Goal: Communication & Community: Answer question/provide support

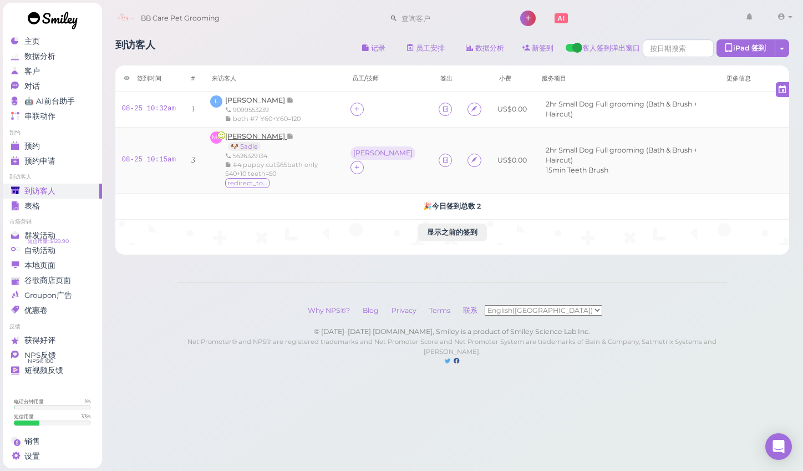
click at [254, 132] on span "[PERSON_NAME]" at bounding box center [256, 136] width 62 height 8
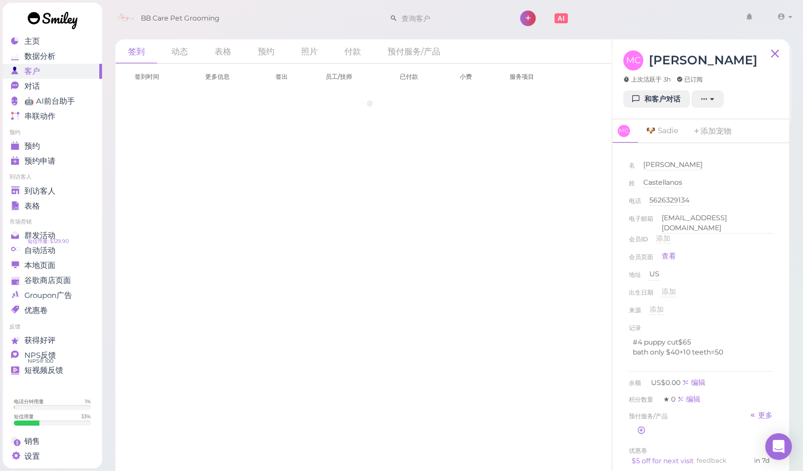
click at [659, 104] on link "和客户对话" at bounding box center [656, 99] width 67 height 18
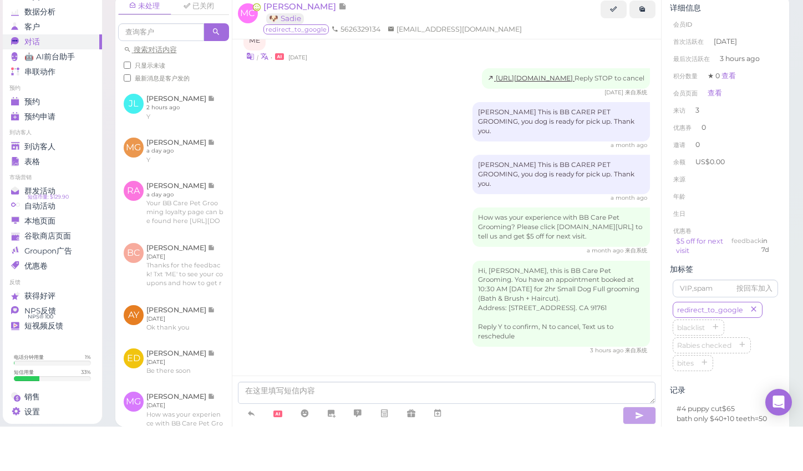
scroll to position [4, 0]
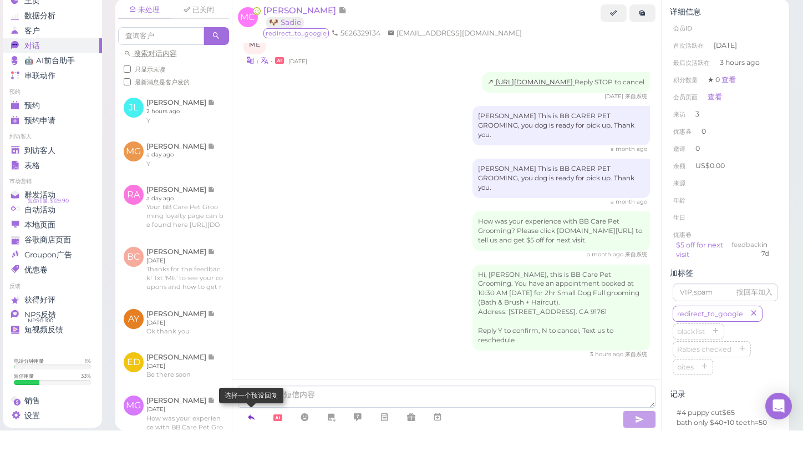
click at [253, 452] on icon at bounding box center [251, 457] width 9 height 11
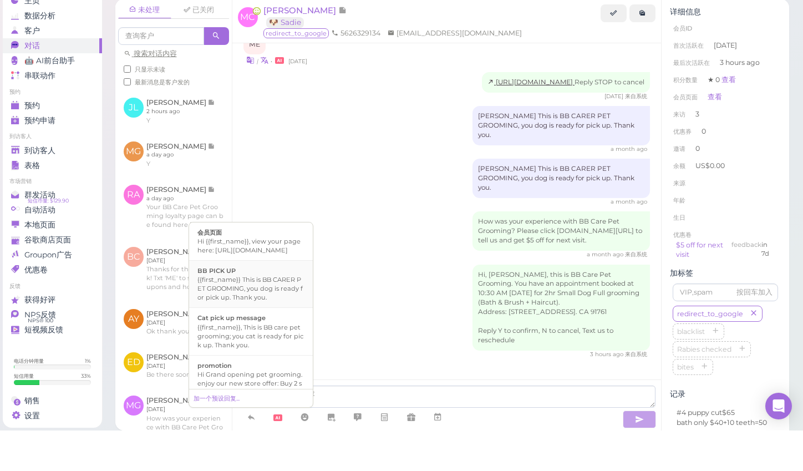
click at [267, 315] on div "{{first_name}} This is BB CARER PET GROOMING, you dog is ready for pick up. Tha…" at bounding box center [250, 328] width 107 height 27
type textarea "{{first_name}} This is BB CARER PET GROOMING, you dog is ready for pick up. Tha…"
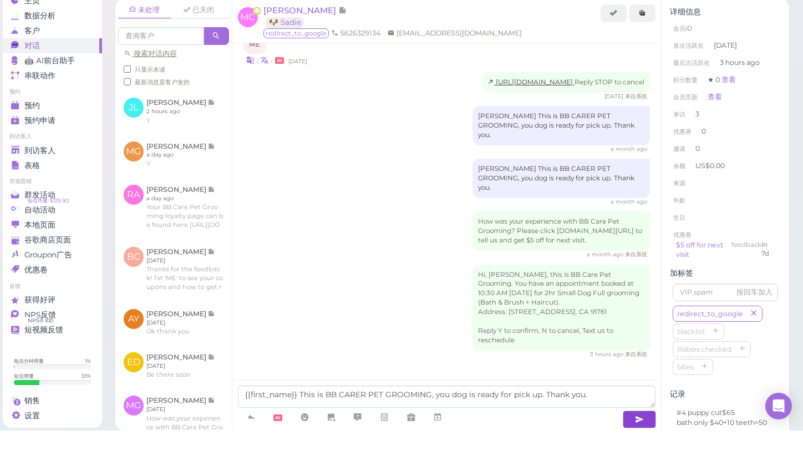
click at [644, 454] on icon "button" at bounding box center [639, 459] width 9 height 11
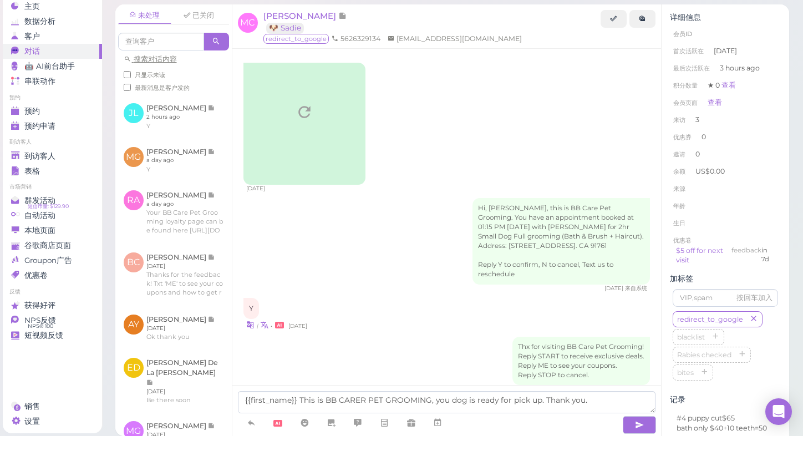
scroll to position [988, 0]
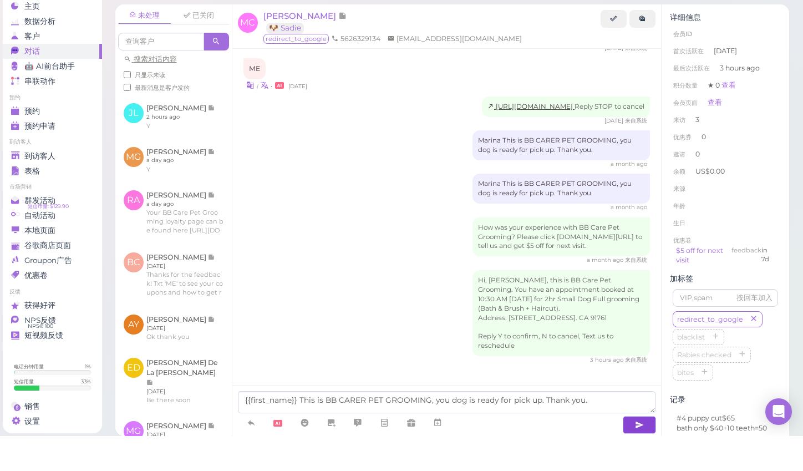
click at [646, 451] on button "button" at bounding box center [639, 460] width 33 height 18
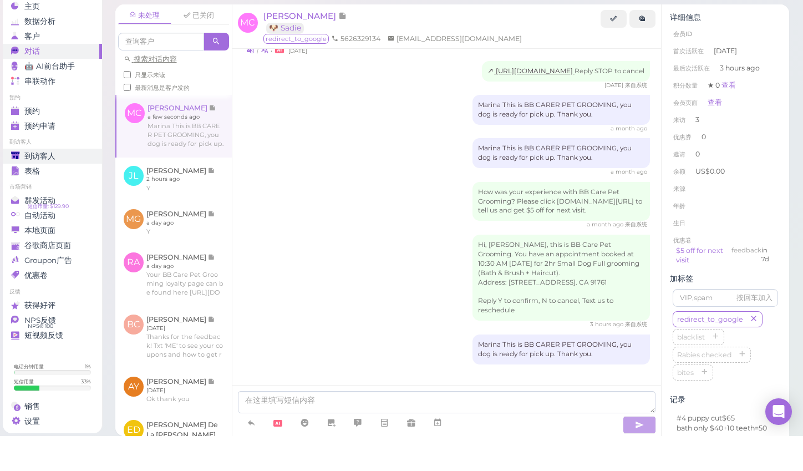
click at [69, 183] on link "到访客人" at bounding box center [52, 190] width 99 height 15
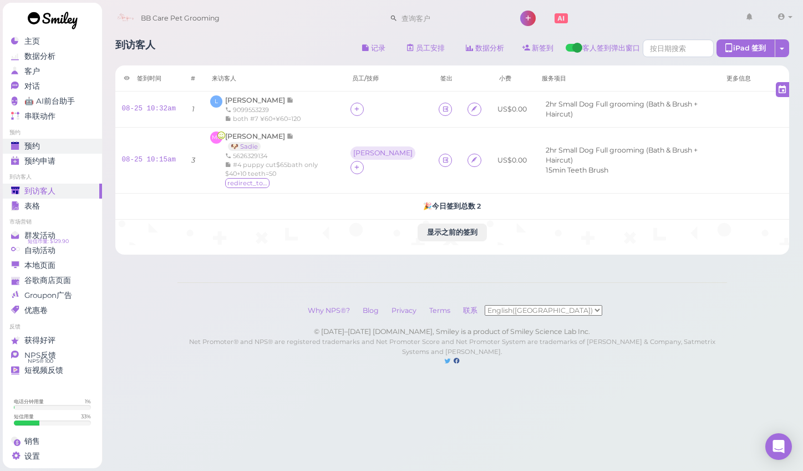
click at [55, 152] on link "预约" at bounding box center [52, 146] width 99 height 15
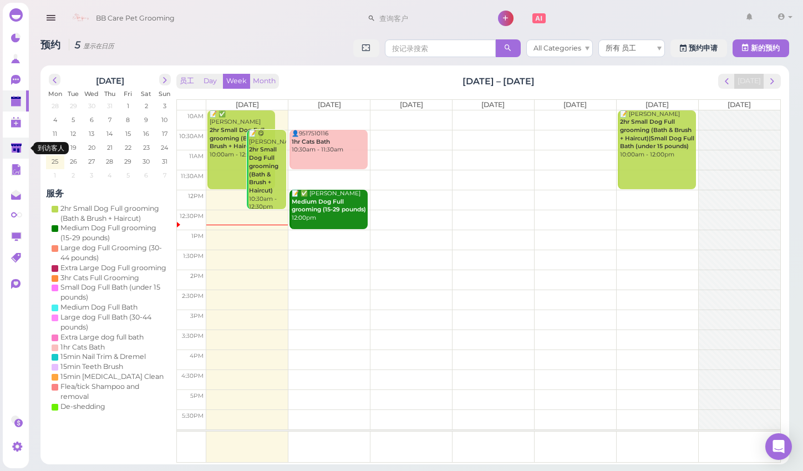
click at [18, 144] on polygon at bounding box center [16, 147] width 11 height 9
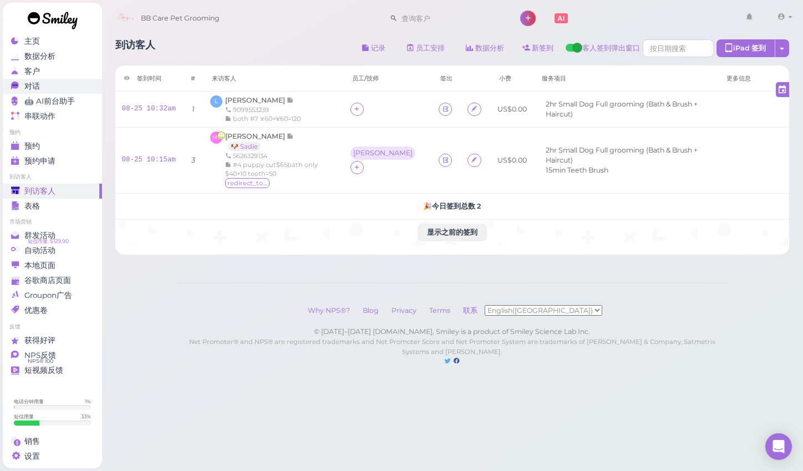
click at [59, 88] on div "对话" at bounding box center [51, 85] width 80 height 9
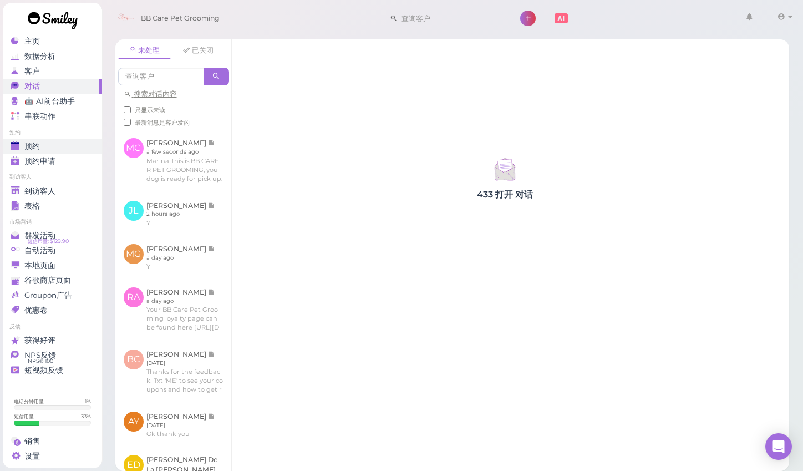
click at [35, 142] on span "预约" at bounding box center [32, 145] width 16 height 9
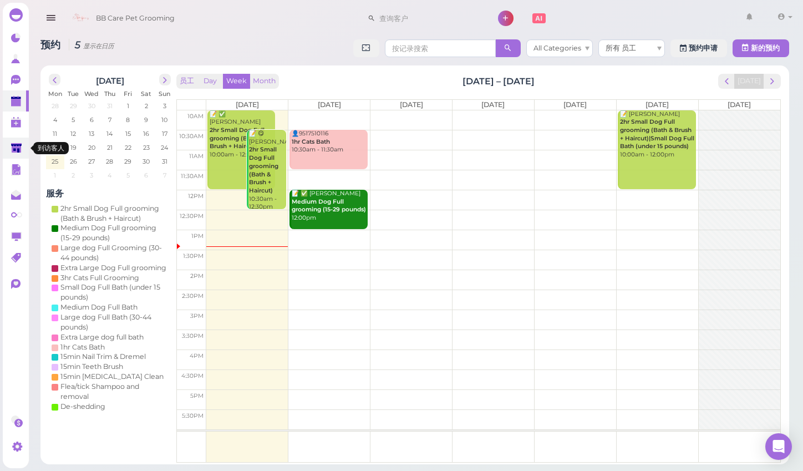
click at [18, 145] on icon at bounding box center [16, 148] width 11 height 8
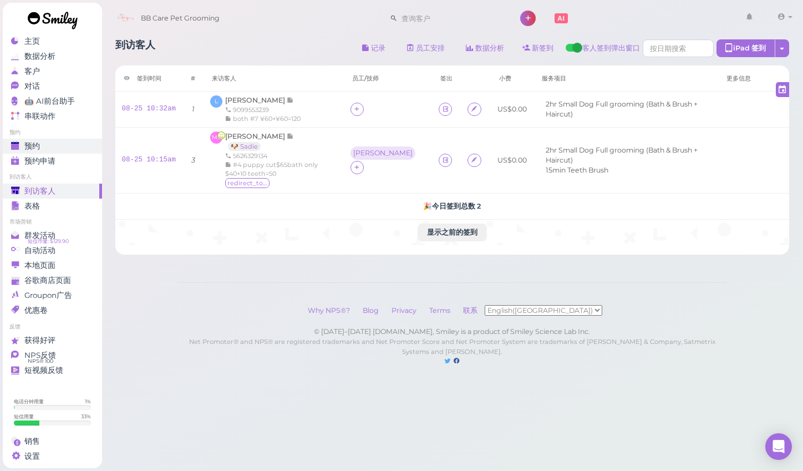
click at [67, 139] on link "预约" at bounding box center [52, 146] width 99 height 15
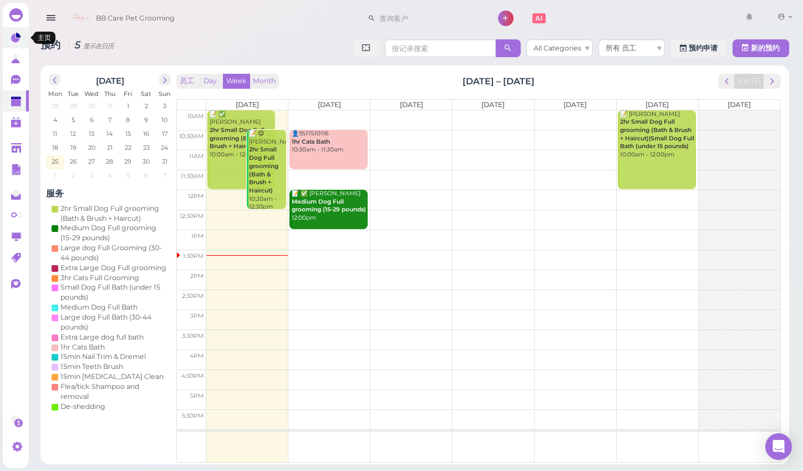
click at [17, 41] on icon at bounding box center [15, 38] width 9 height 9
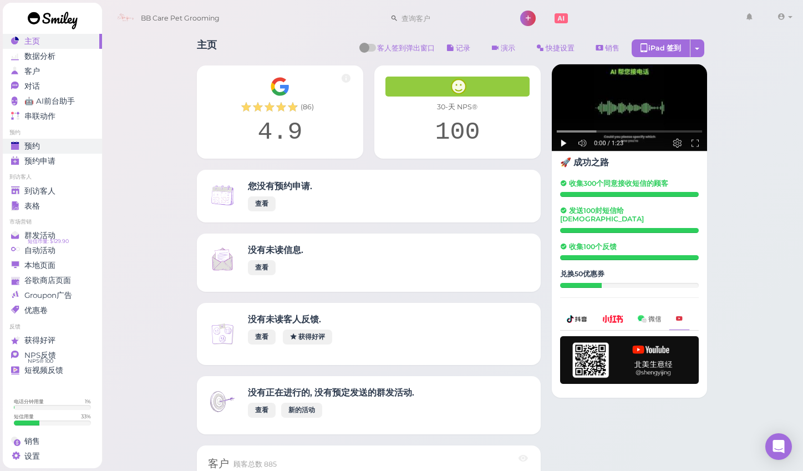
click at [66, 143] on div "预约" at bounding box center [51, 145] width 80 height 9
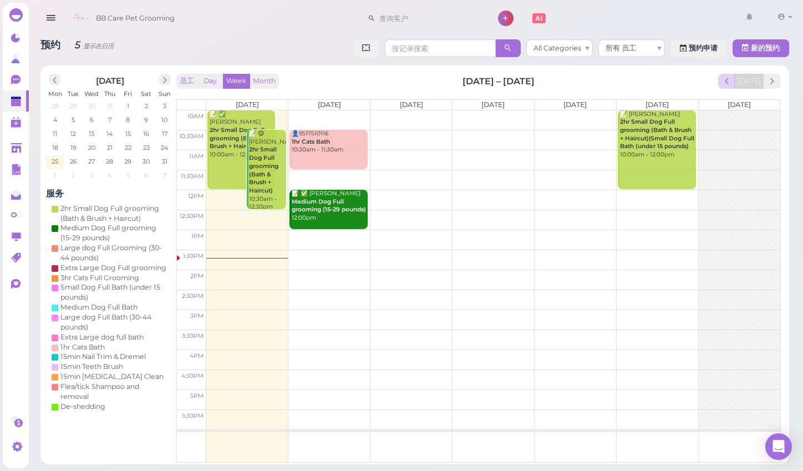
click at [727, 83] on span "prev" at bounding box center [726, 81] width 11 height 11
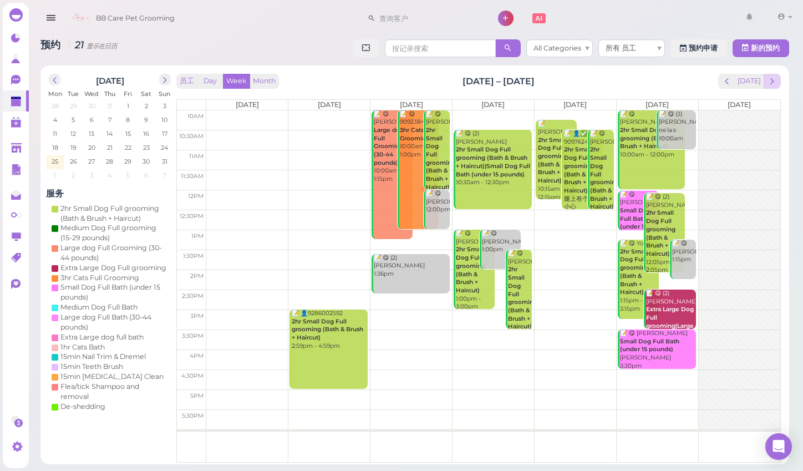
click at [766, 78] on button "next" at bounding box center [771, 81] width 17 height 15
